Goal: Task Accomplishment & Management: Use online tool/utility

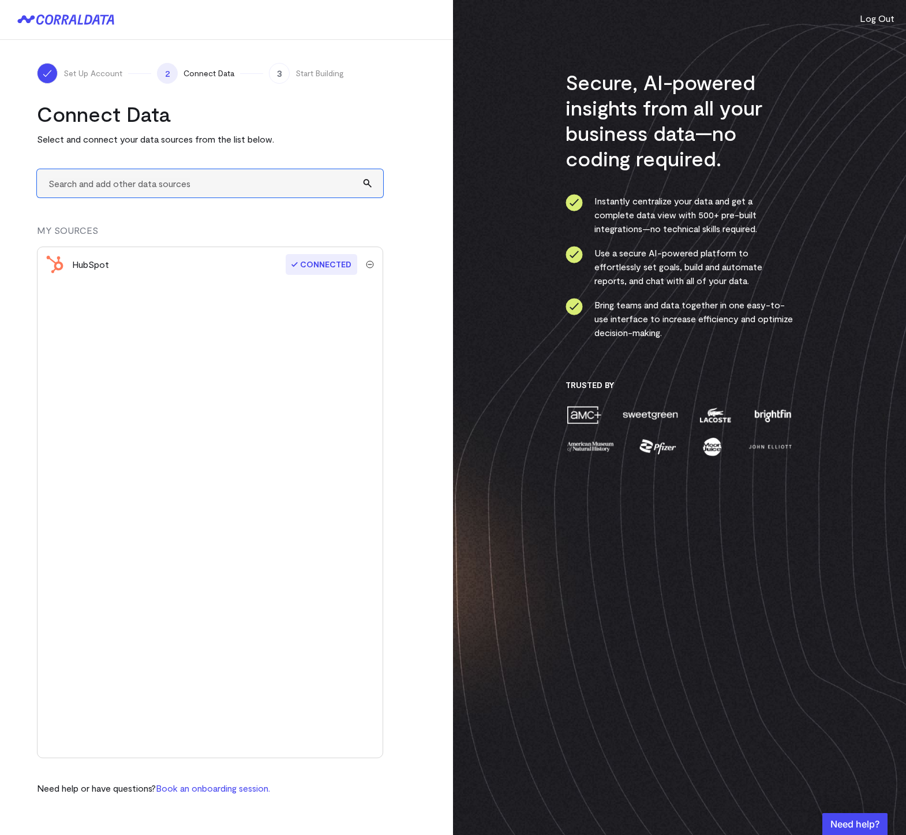
click at [139, 190] on input "text" at bounding box center [210, 183] width 346 height 28
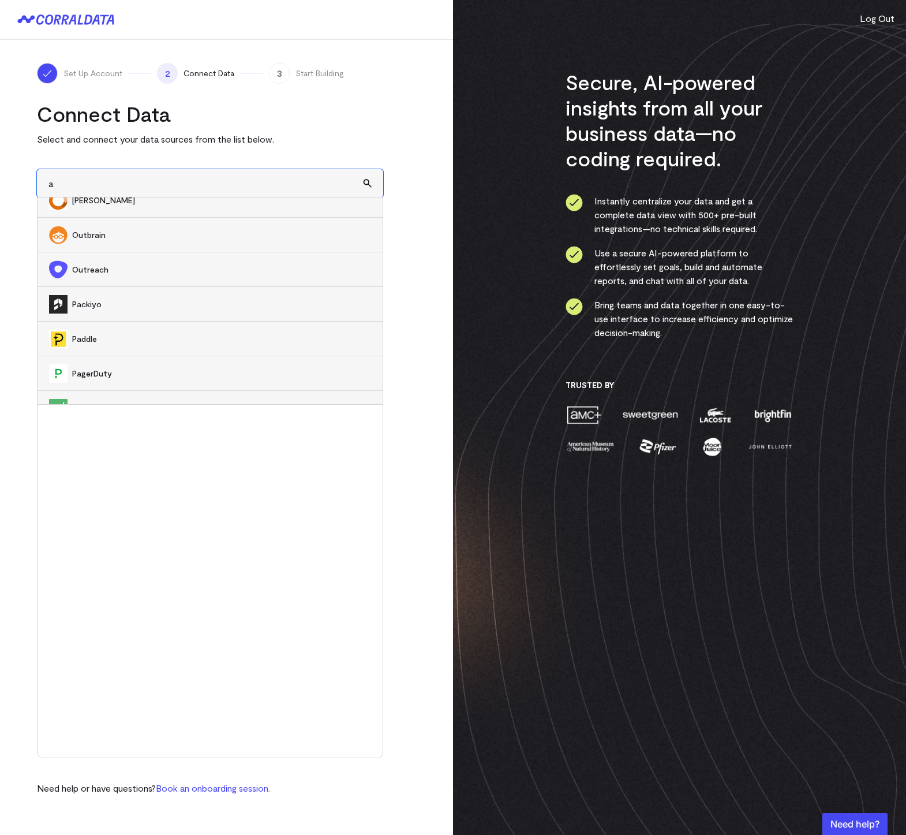
scroll to position [9782, 0]
click at [128, 237] on span "Outbrain" at bounding box center [221, 234] width 299 height 12
type input "Outbrain"
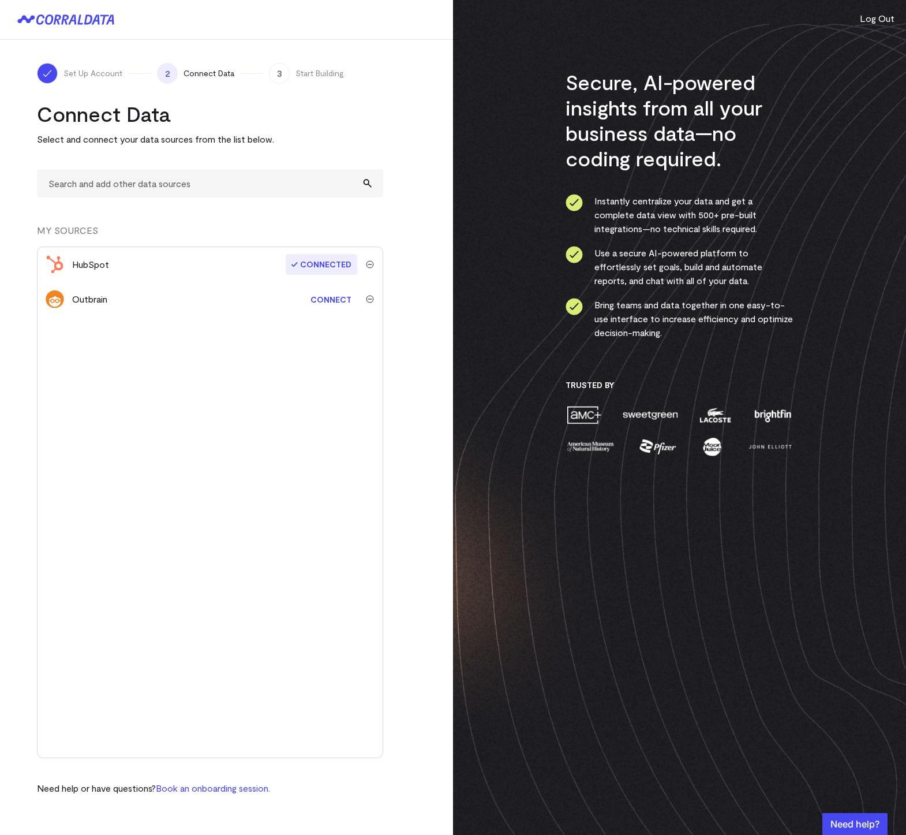
click at [367, 300] on img "submit" at bounding box center [370, 299] width 8 height 8
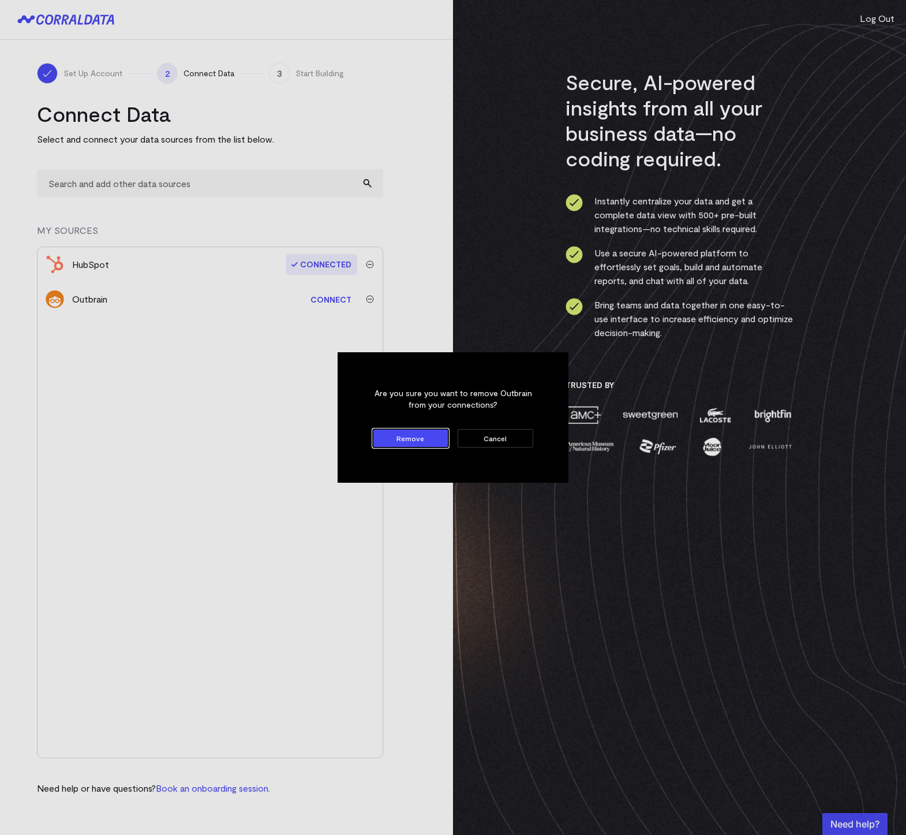
click at [401, 440] on button "Remove" at bounding box center [411, 438] width 76 height 18
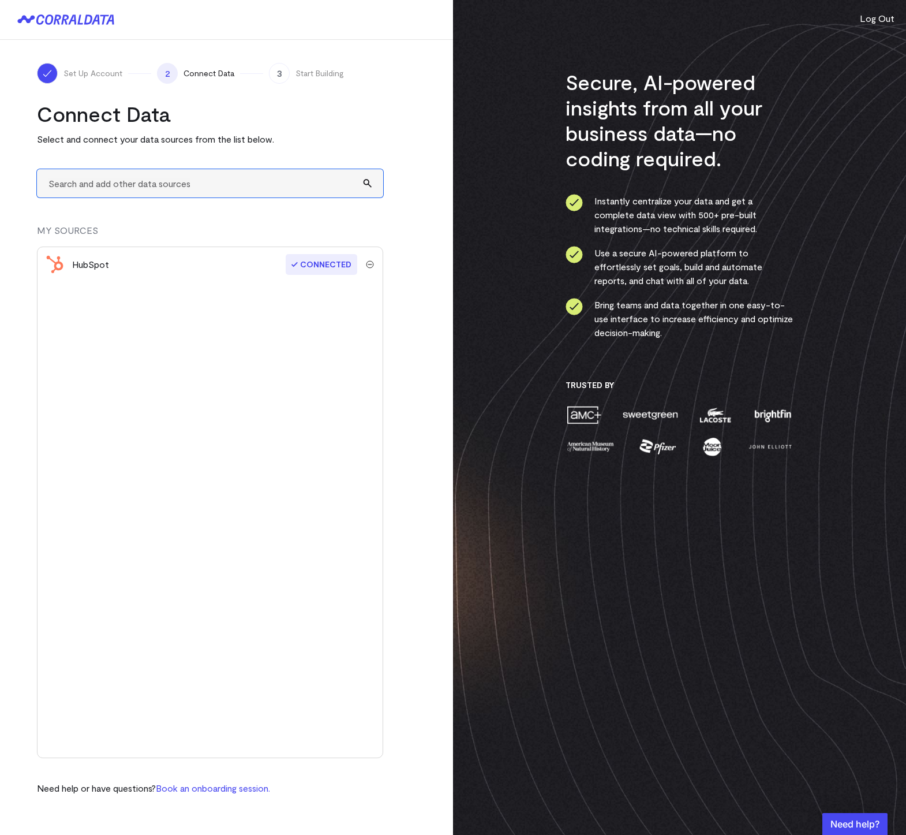
click at [158, 187] on input "text" at bounding box center [210, 183] width 346 height 28
click at [188, 184] on input "text" at bounding box center [210, 183] width 346 height 28
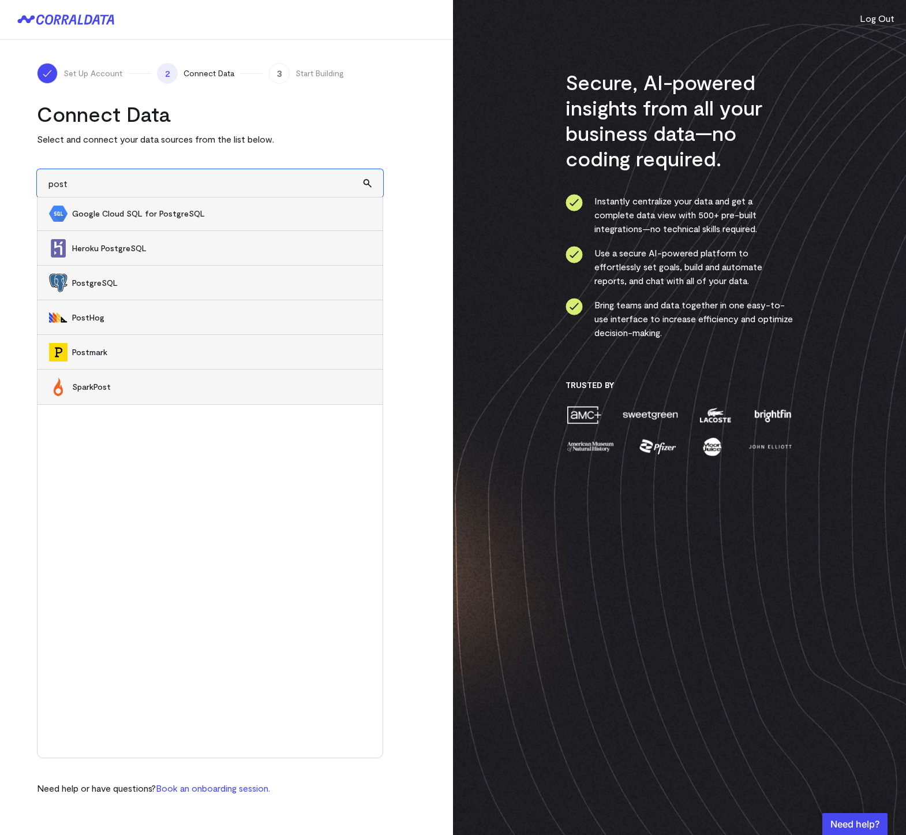
scroll to position [0, 0]
type input "post"
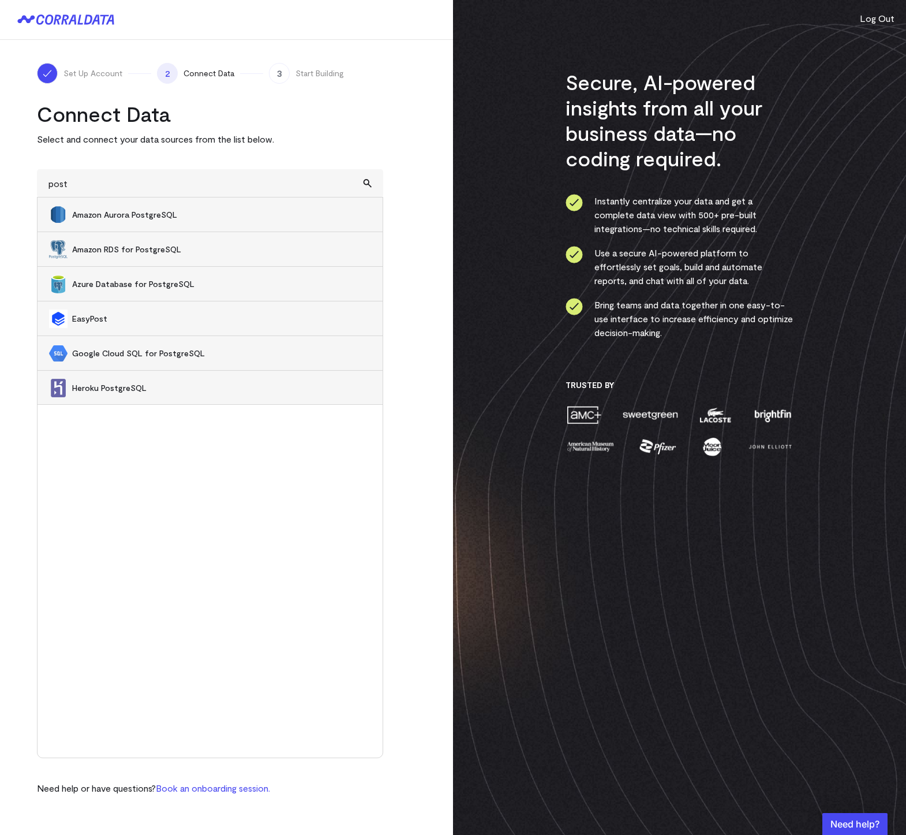
click at [370, 128] on div "Connect Data Select and connect your data sources from the list below." at bounding box center [210, 123] width 346 height 45
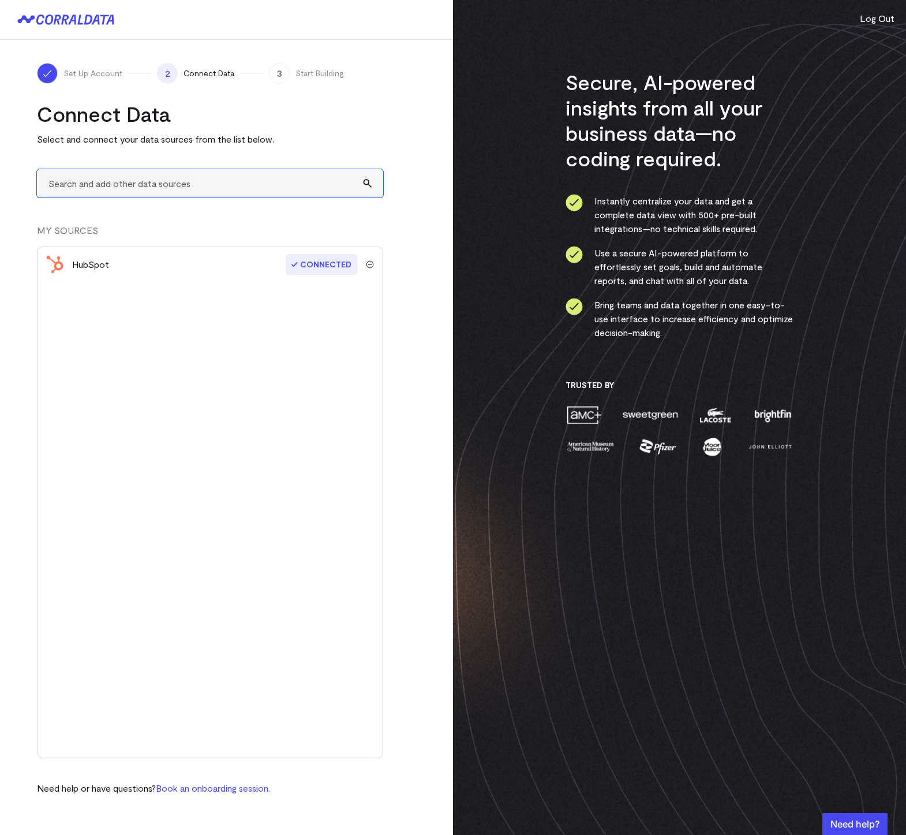
click at [88, 188] on input "text" at bounding box center [210, 183] width 346 height 28
click at [137, 180] on input "text" at bounding box center [210, 183] width 346 height 28
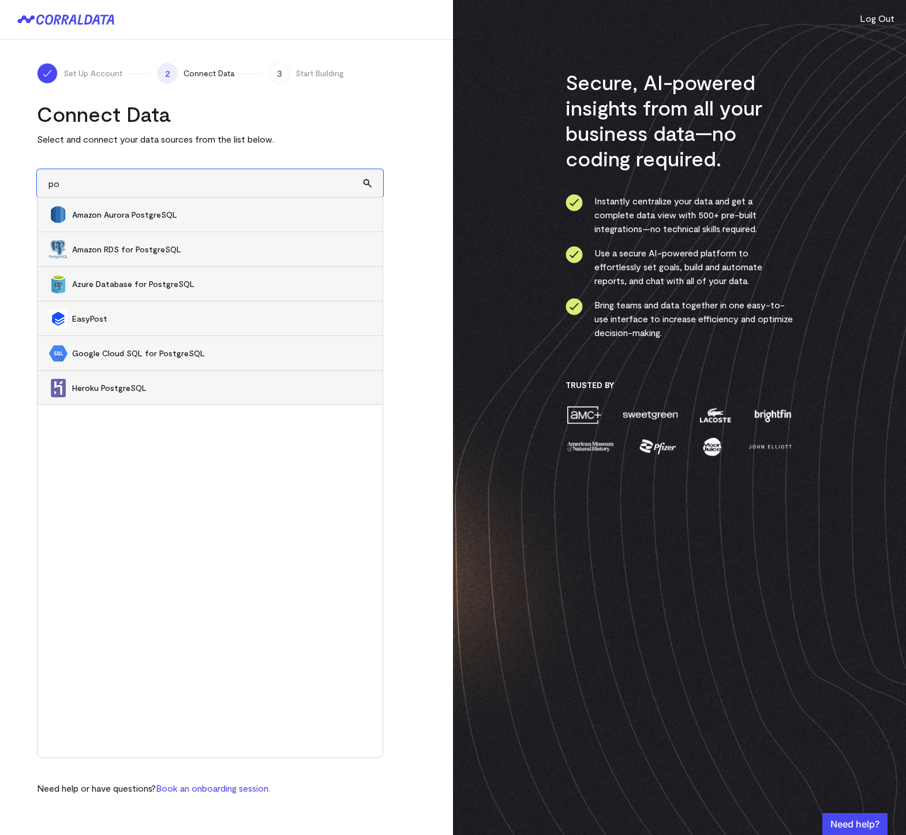
type input "p"
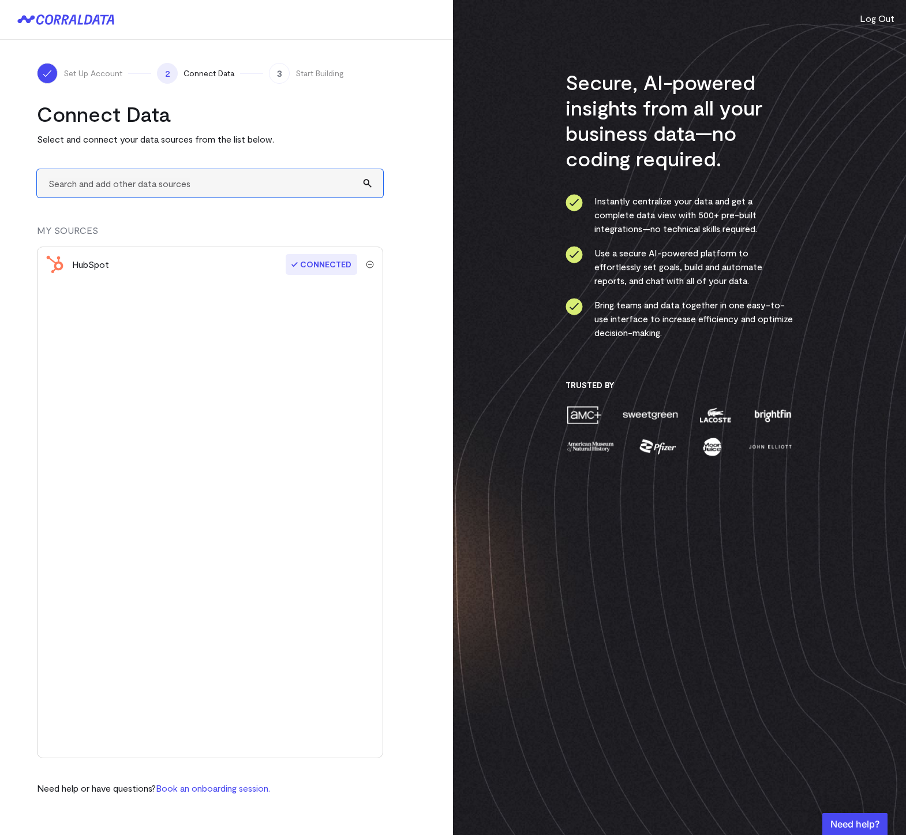
click at [94, 196] on input "text" at bounding box center [210, 183] width 346 height 28
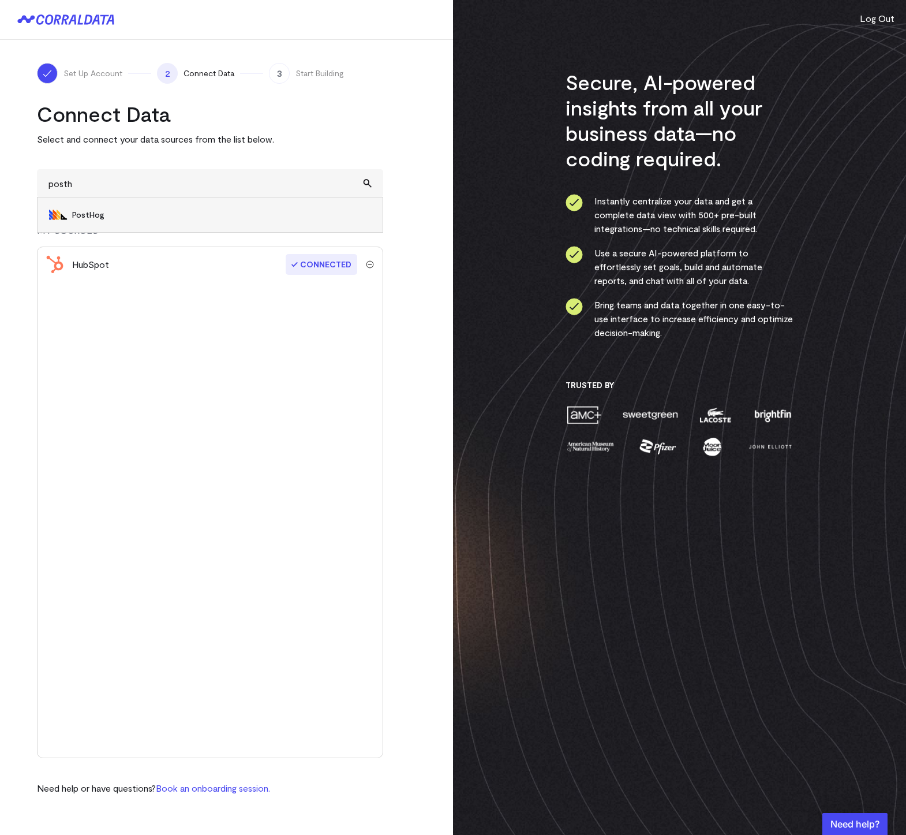
click at [136, 218] on span "PostHog" at bounding box center [221, 215] width 299 height 12
type input "PostHog"
click at [372, 301] on img "submit" at bounding box center [370, 299] width 8 height 8
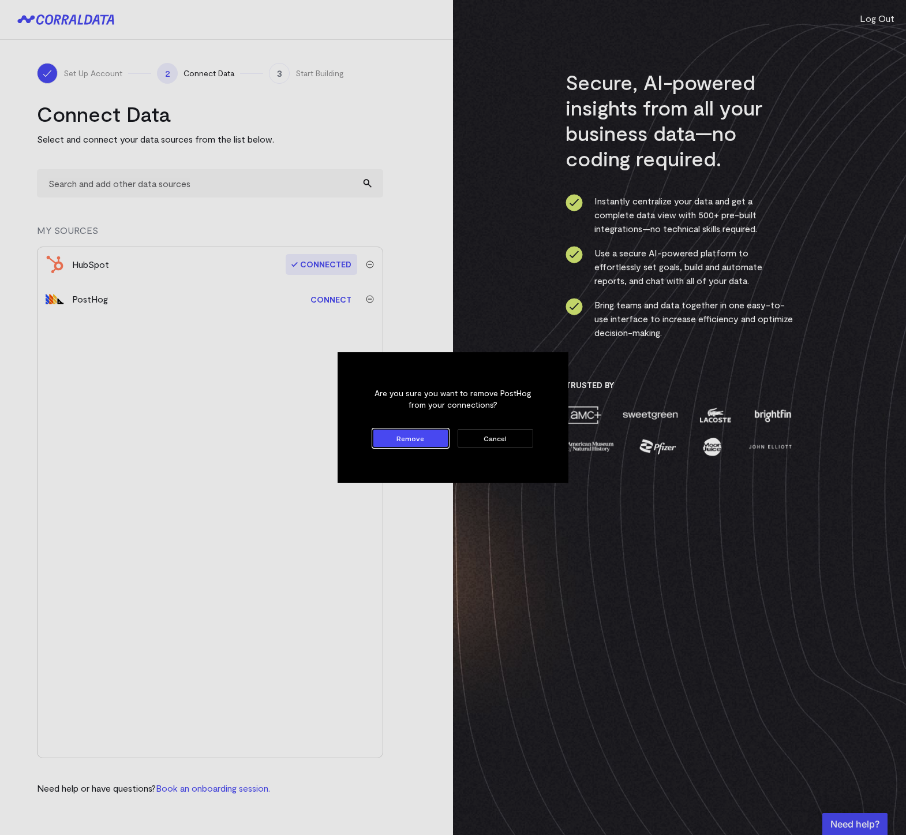
click at [412, 441] on button "Remove" at bounding box center [411, 438] width 76 height 18
